Goal: Task Accomplishment & Management: Use online tool/utility

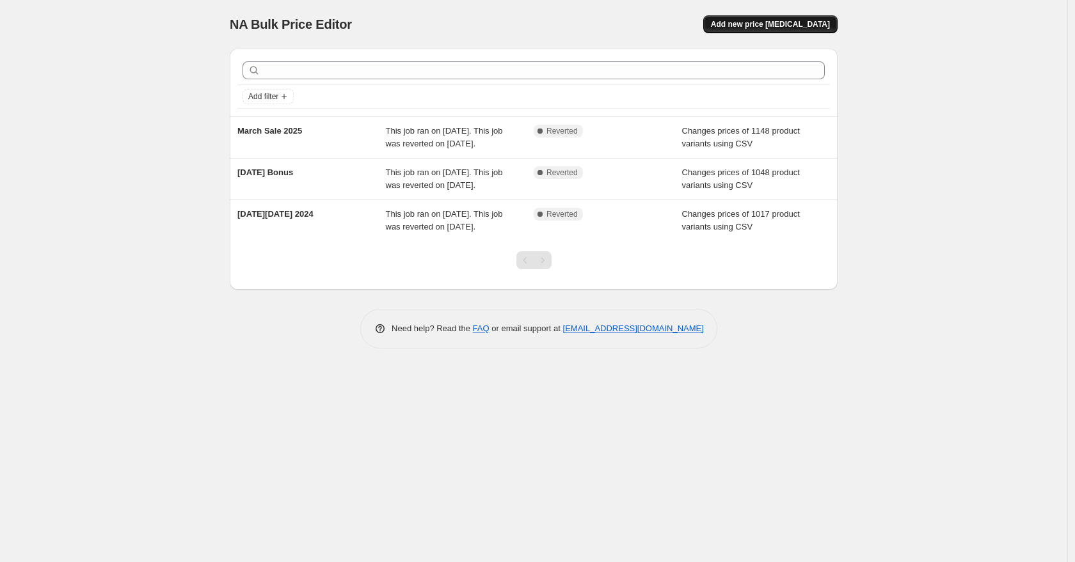
click at [795, 32] on button "Add new price change job" at bounding box center [770, 24] width 134 height 18
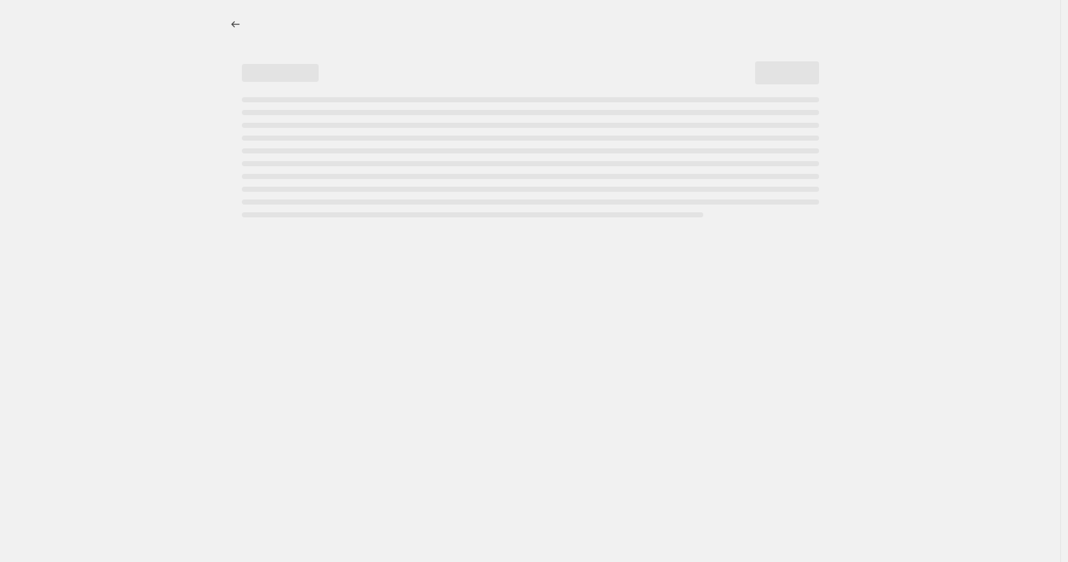
select select "percentage"
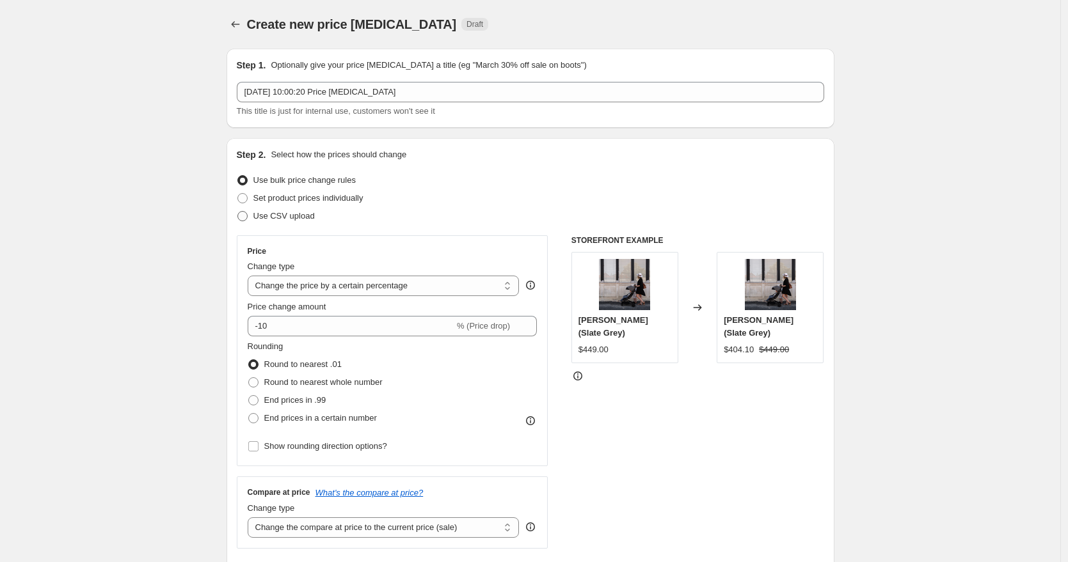
click at [255, 218] on label "Use CSV upload" at bounding box center [276, 216] width 78 height 18
click at [238, 212] on input "Use CSV upload" at bounding box center [237, 211] width 1 height 1
radio input "true"
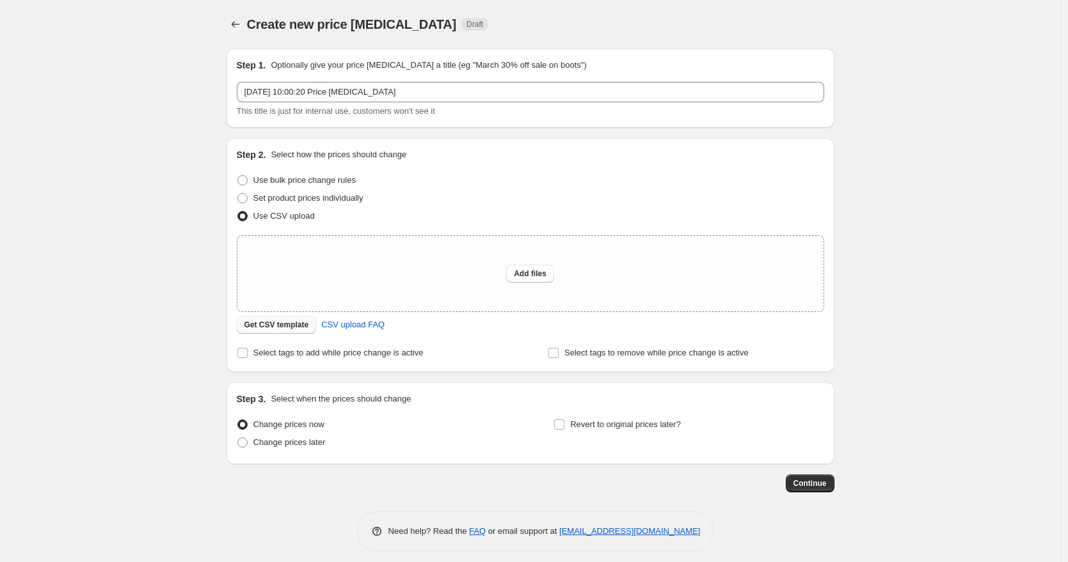
click at [293, 327] on span "Get CSV template" at bounding box center [276, 325] width 65 height 10
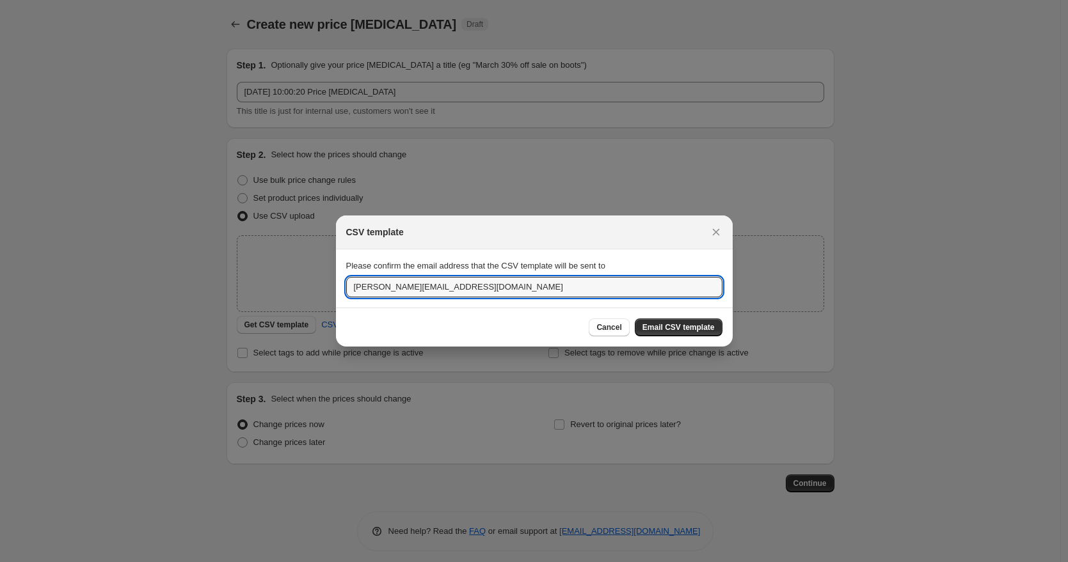
drag, startPoint x: 298, startPoint y: 290, endPoint x: 231, endPoint y: 290, distance: 66.6
click at [231, 562] on div "CSV template Please confirm the email address that the CSV template will be sen…" at bounding box center [534, 571] width 1068 height 0
type input "info@plus5designs.com"
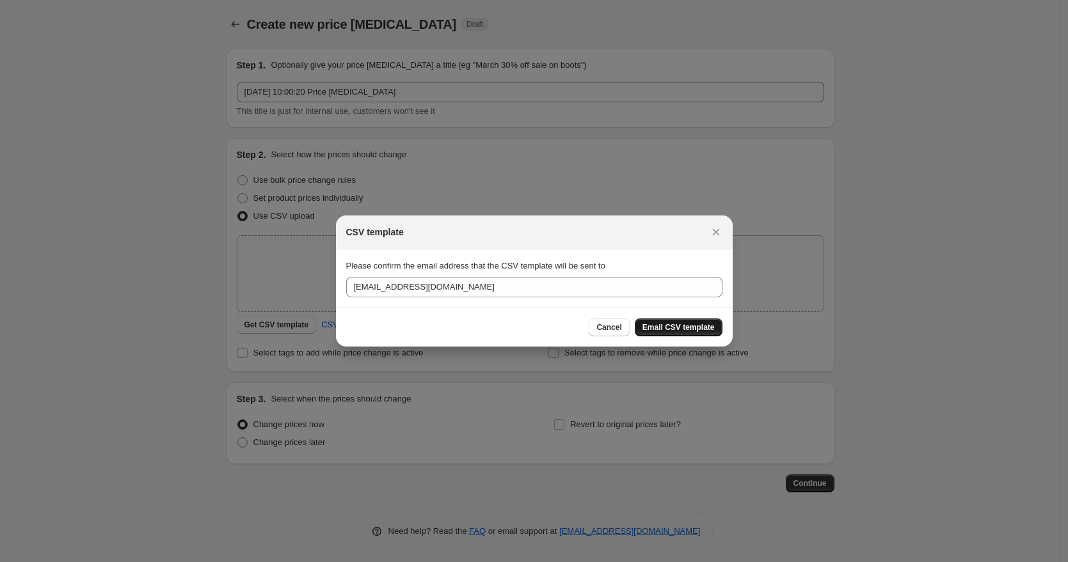
click at [677, 328] on span "Email CSV template" at bounding box center [678, 328] width 72 height 10
